Goal: Task Accomplishment & Management: Use online tool/utility

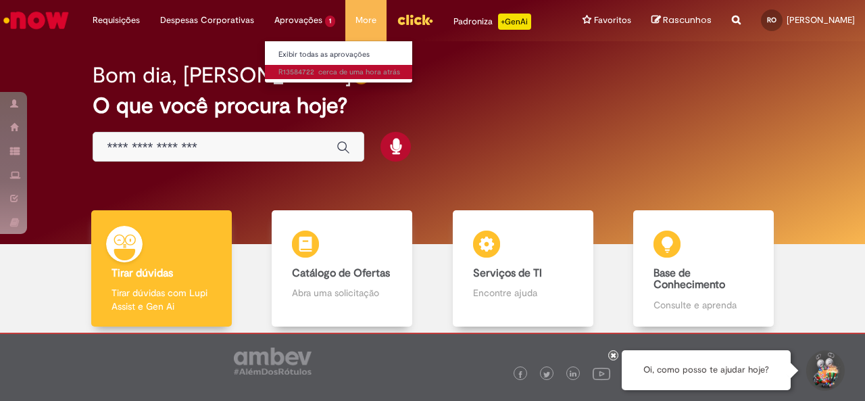
click at [304, 70] on span "cerca de uma hora atrás cerca de uma hora atrás R13584722" at bounding box center [339, 72] width 122 height 11
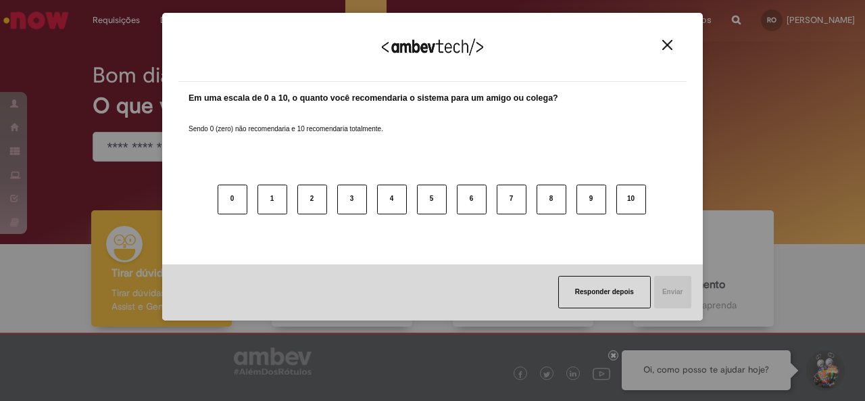
click at [656, 52] on div "Agradecemos seu feedback!" at bounding box center [432, 55] width 508 height 53
click at [666, 48] on img "Close" at bounding box center [667, 45] width 10 height 10
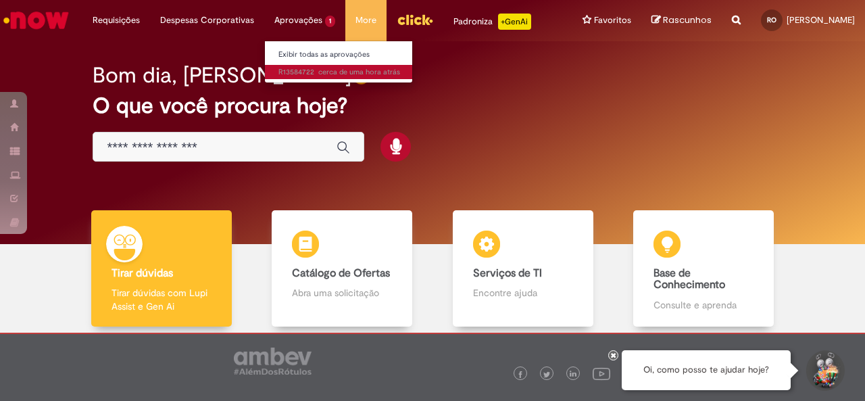
click at [308, 68] on span "cerca de uma hora atrás cerca de uma hora atrás R13584722" at bounding box center [339, 72] width 122 height 11
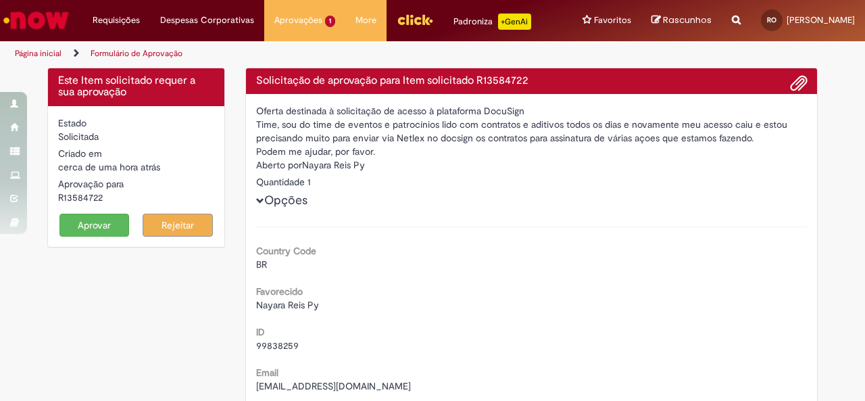
click at [103, 232] on button "Aprovar" at bounding box center [94, 225] width 70 height 23
